Goal: Information Seeking & Learning: Learn about a topic

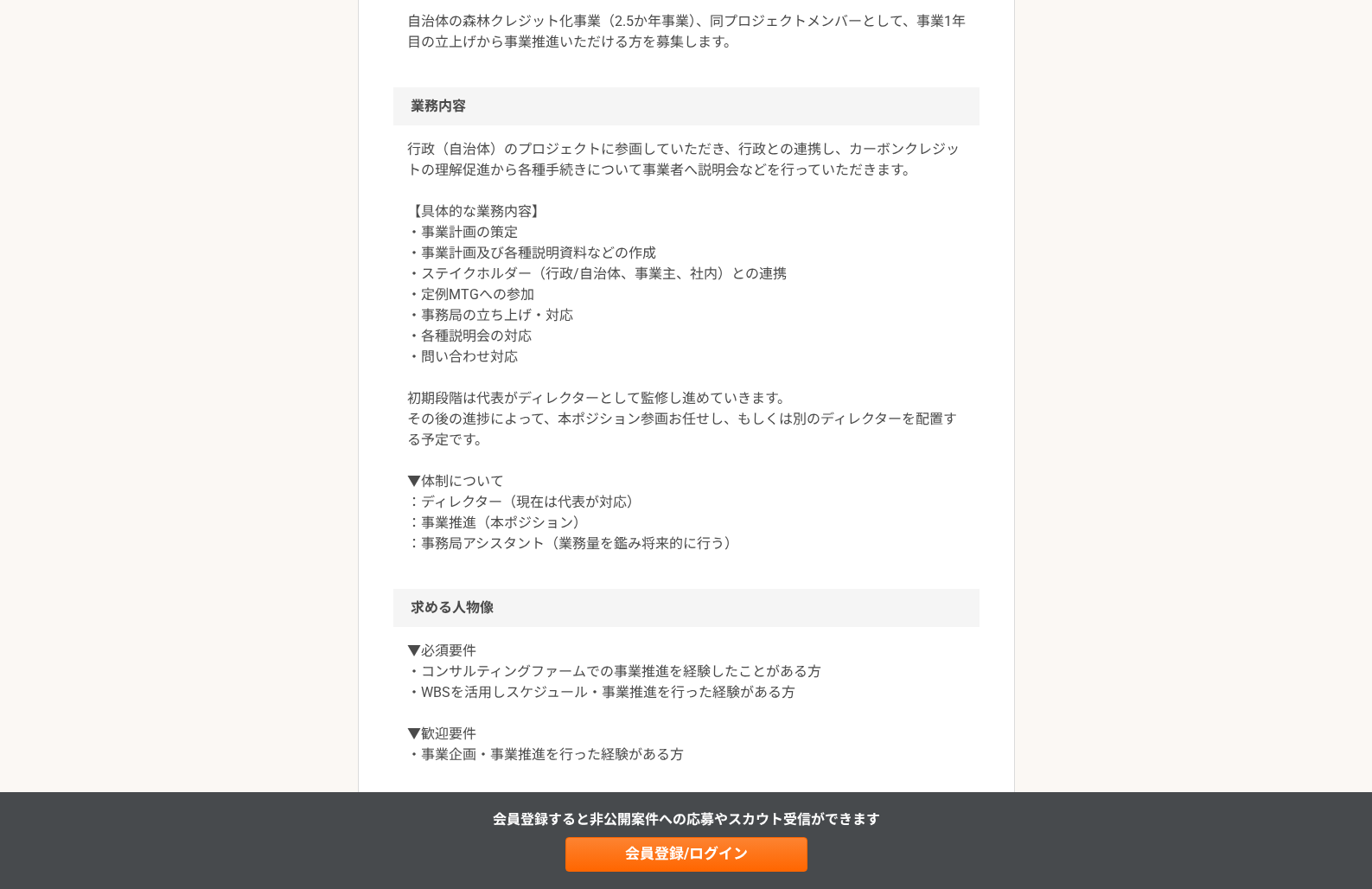
scroll to position [668, 0]
drag, startPoint x: 428, startPoint y: 690, endPoint x: 440, endPoint y: 688, distance: 12.2
click at [440, 688] on p "▼必須要件 ・コンサルティングファームでの事業推進を経験したことがある方 ・WBSを活用しスケジュール・事業推進を行った経験がある方 ▼歓迎要件 ・事業企画・…" at bounding box center [687, 702] width 559 height 125
drag, startPoint x: 420, startPoint y: 692, endPoint x: 448, endPoint y: 690, distance: 28.1
click at [448, 690] on p "▼必須要件 ・コンサルティングファームでの事業推進を経験したことがある方 ・WBSを活用しスケジュール・事業推進を行った経験がある方 ▼歓迎要件 ・事業企画・…" at bounding box center [687, 702] width 559 height 125
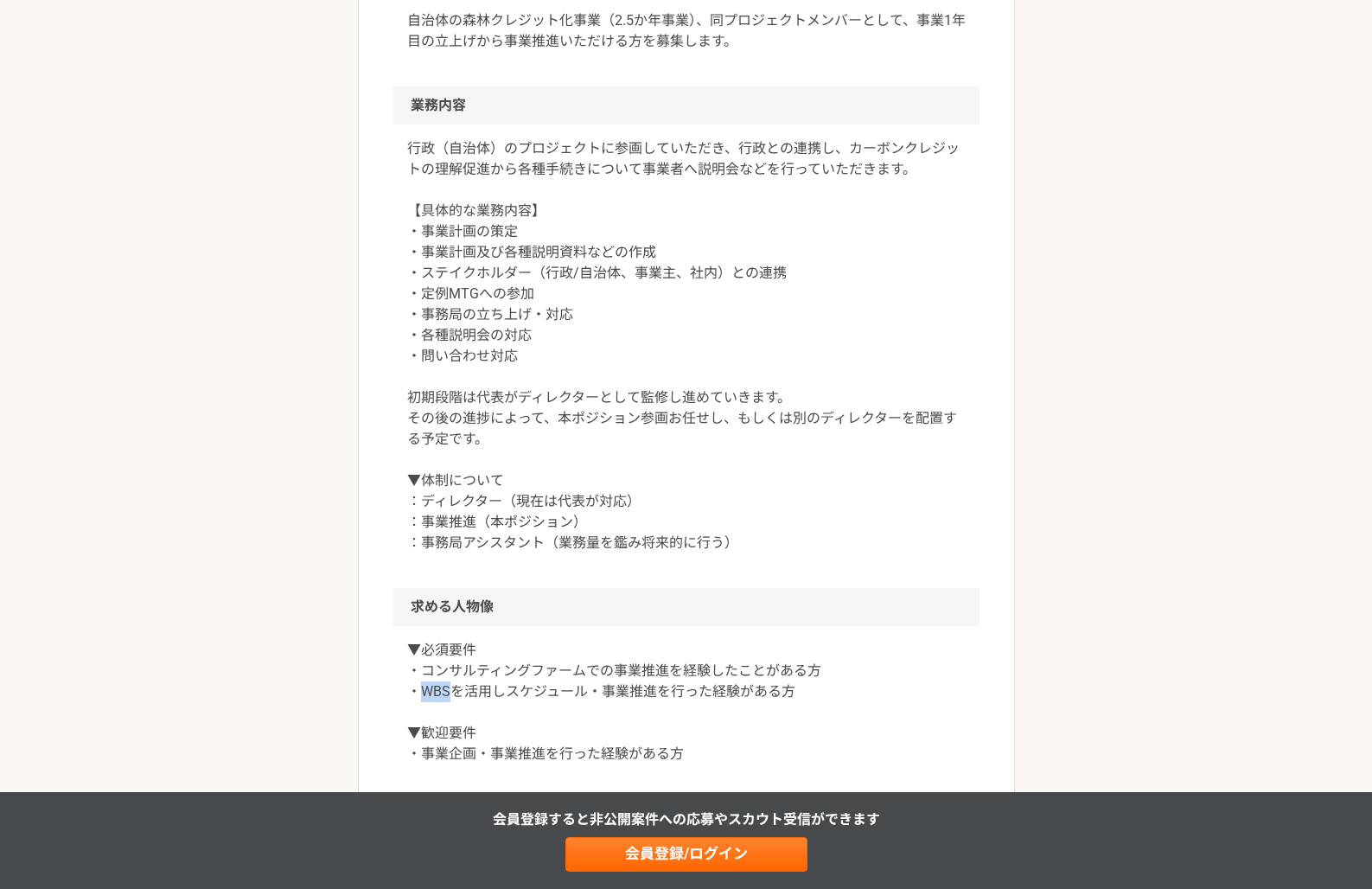
copy p "WBS"
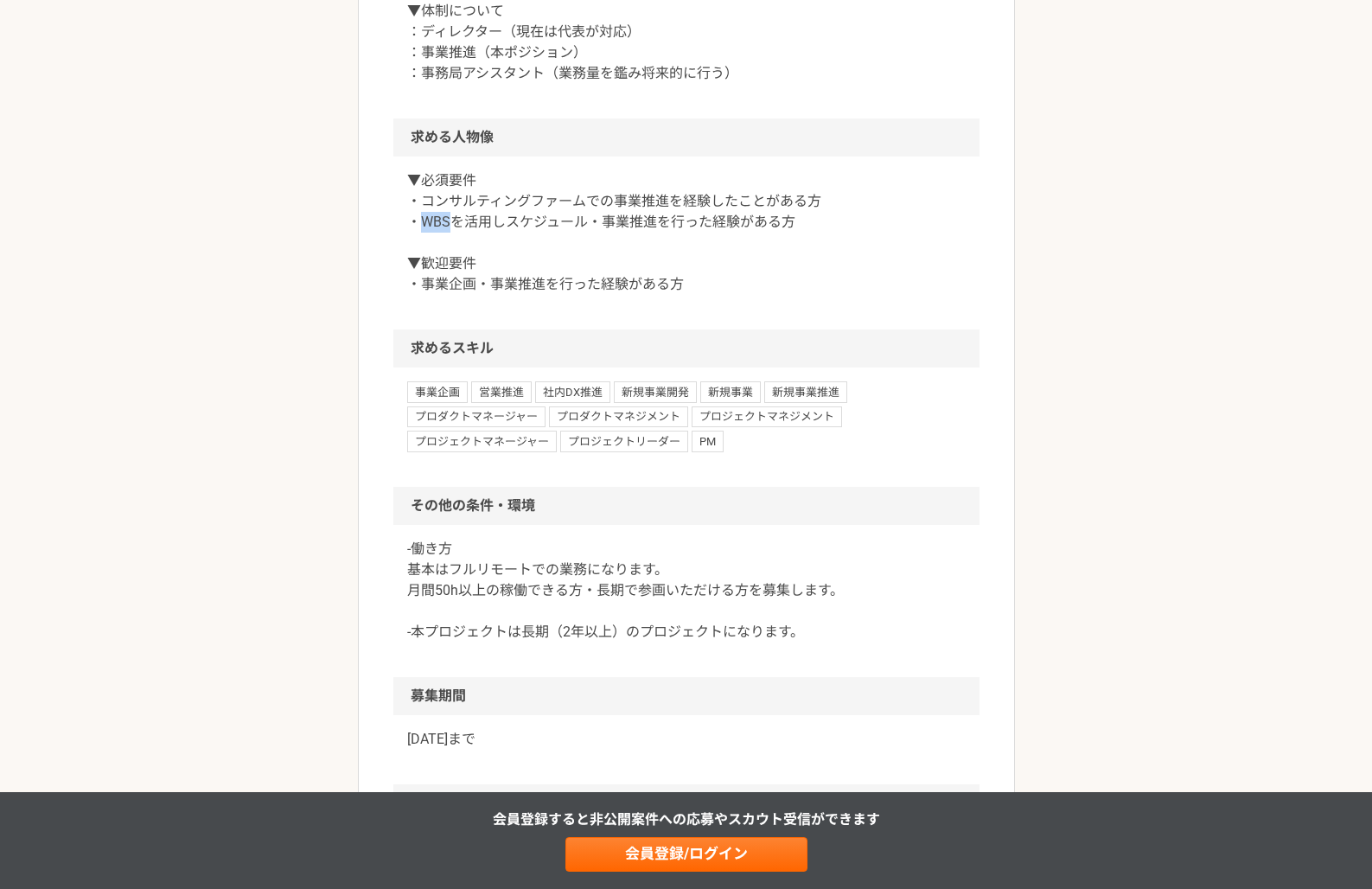
scroll to position [1513, 0]
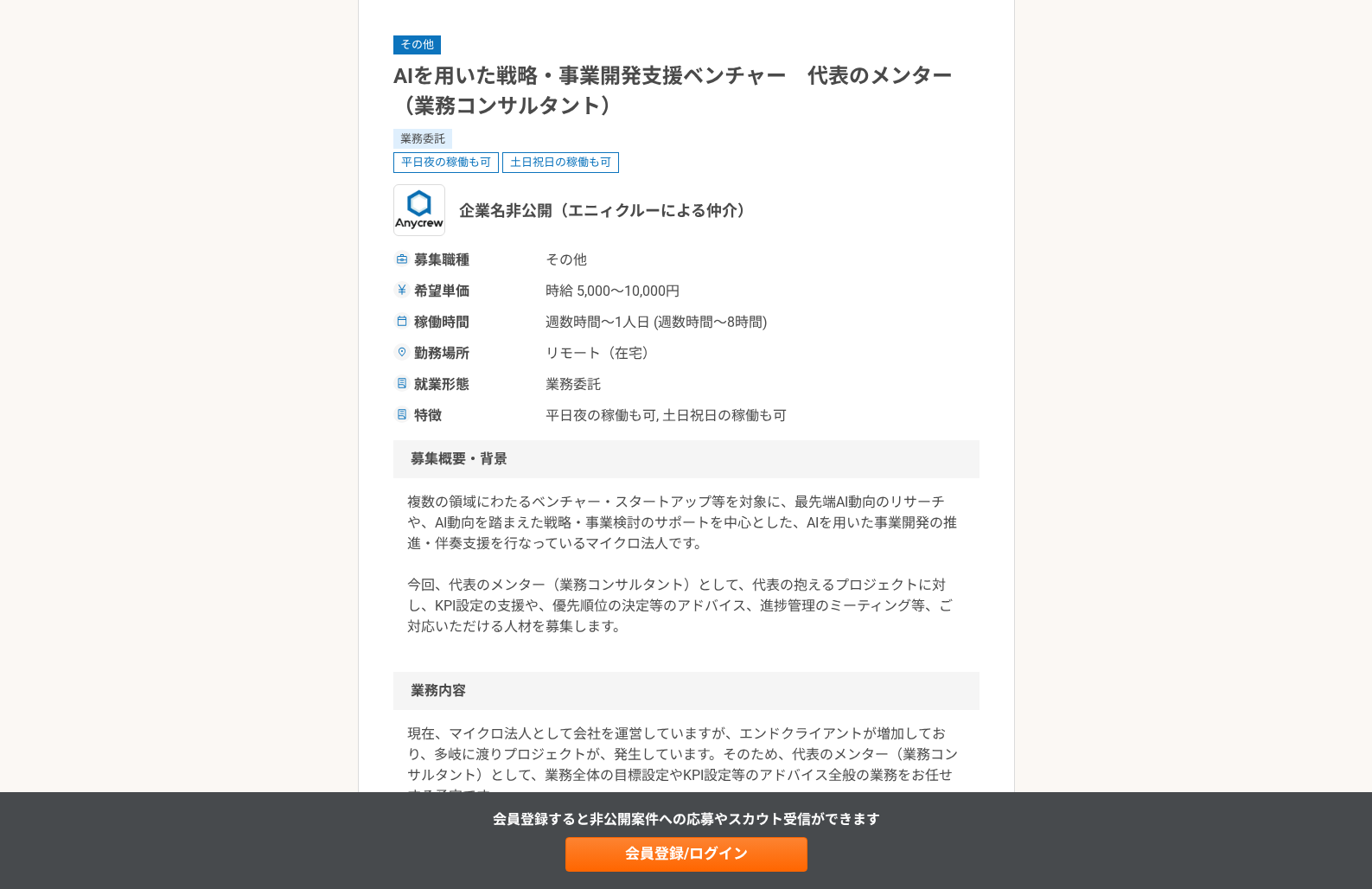
scroll to position [137, 0]
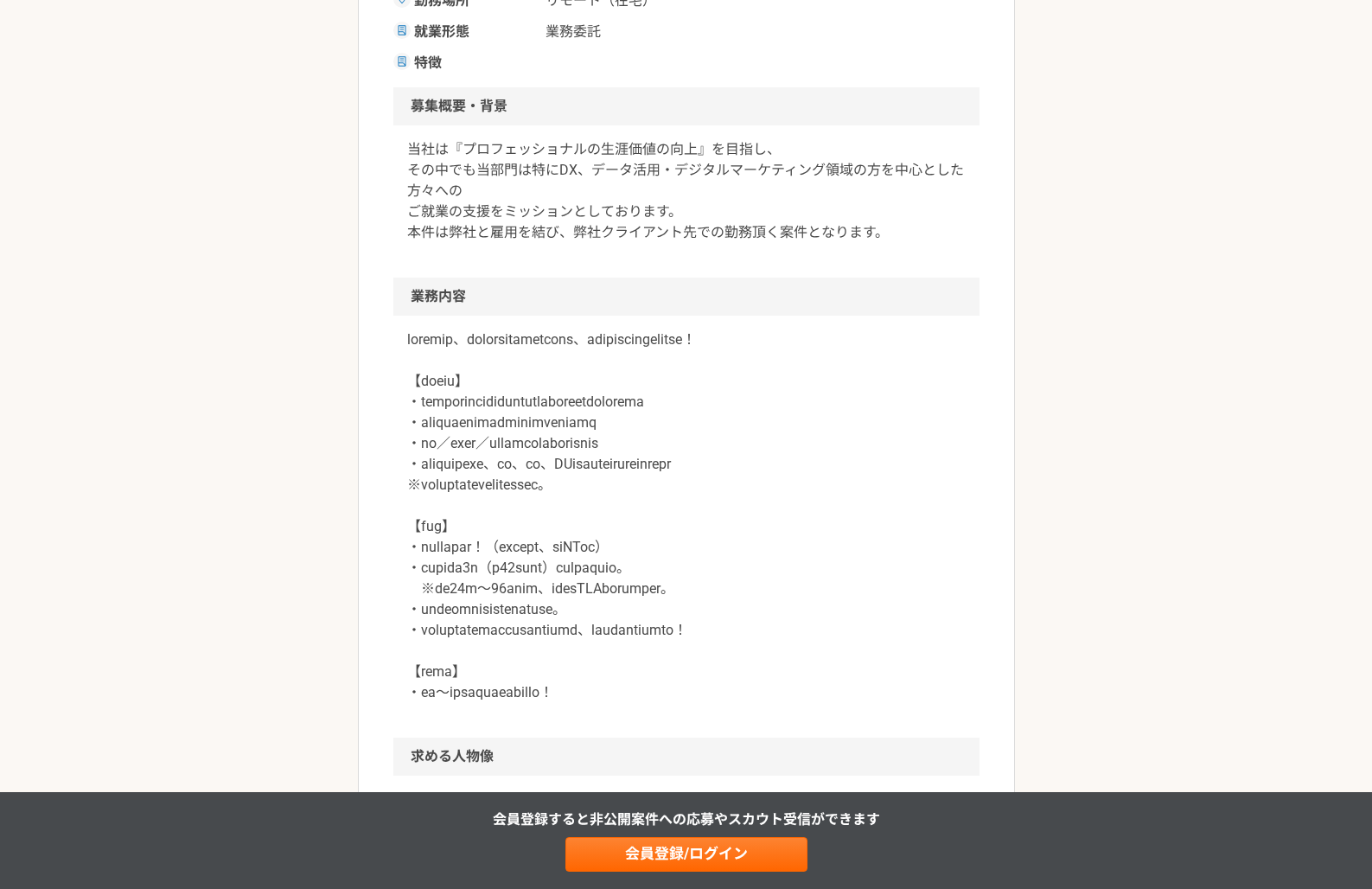
scroll to position [481, 0]
